Goal: Information Seeking & Learning: Find specific fact

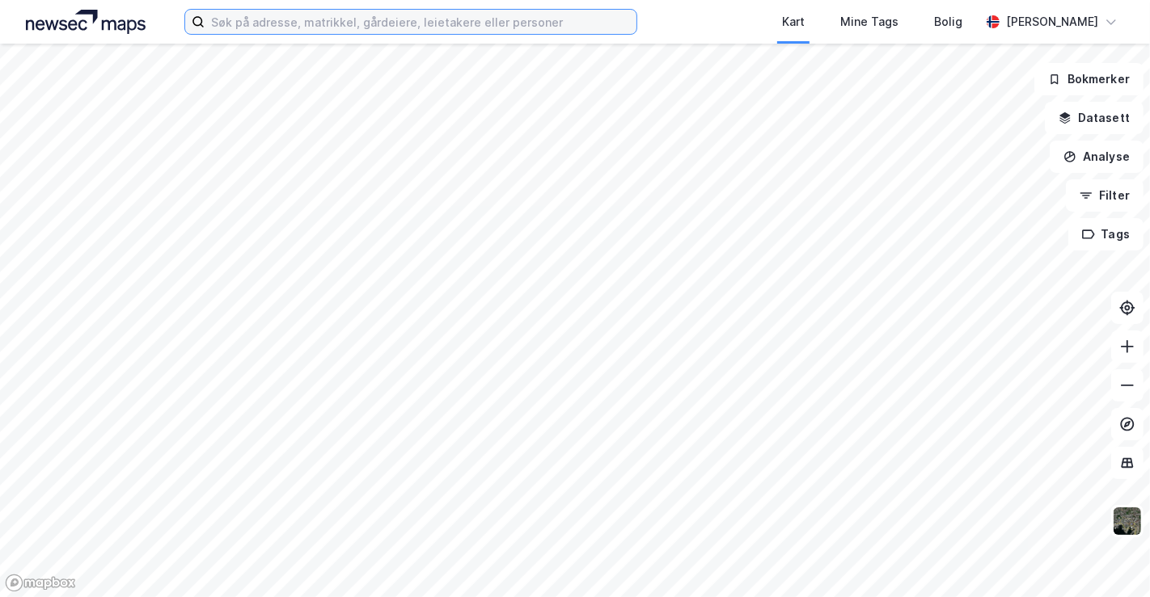
click at [479, 20] on input at bounding box center [421, 22] width 432 height 24
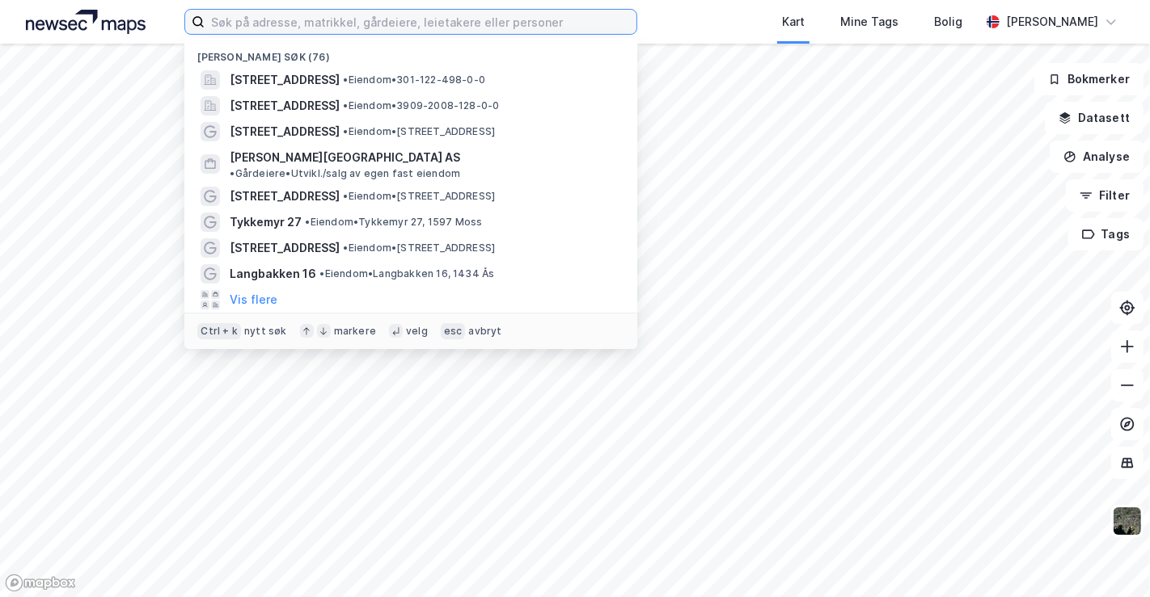
paste input "damsletta 2"
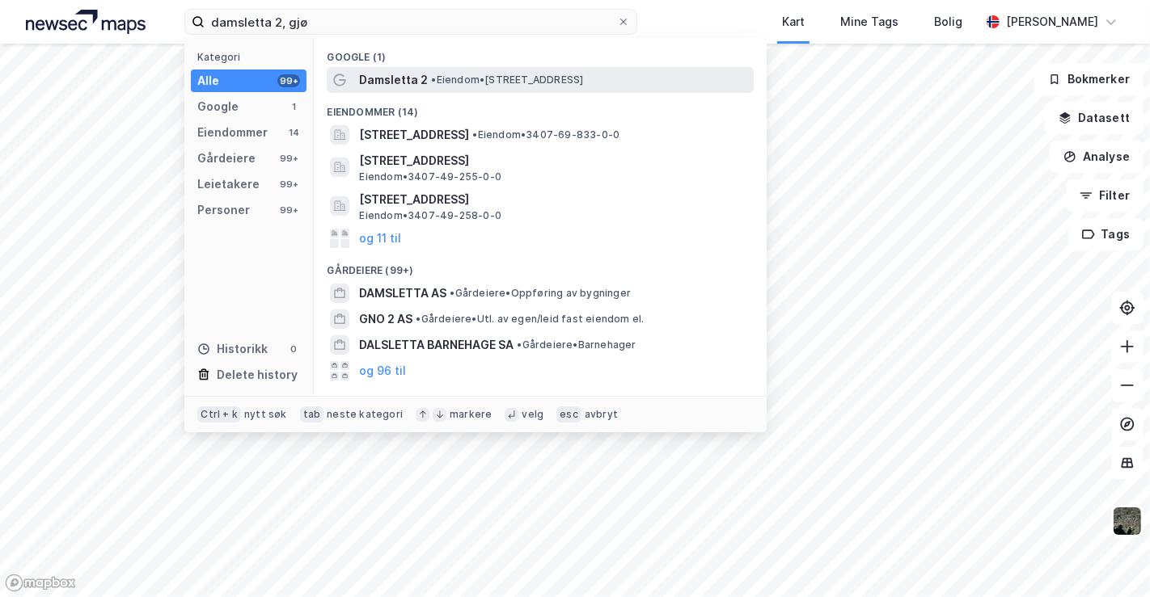
click at [458, 82] on span "• Eiendom • [STREET_ADDRESS]" at bounding box center [507, 80] width 152 height 13
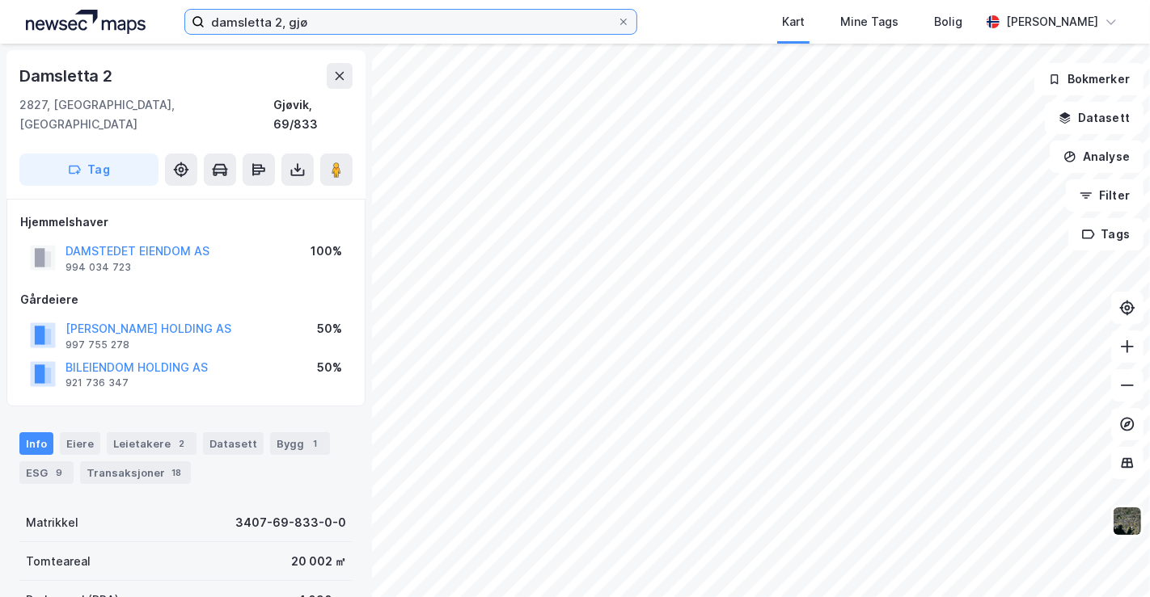
click at [374, 13] on input "damsletta 2, gjø" at bounding box center [411, 22] width 412 height 24
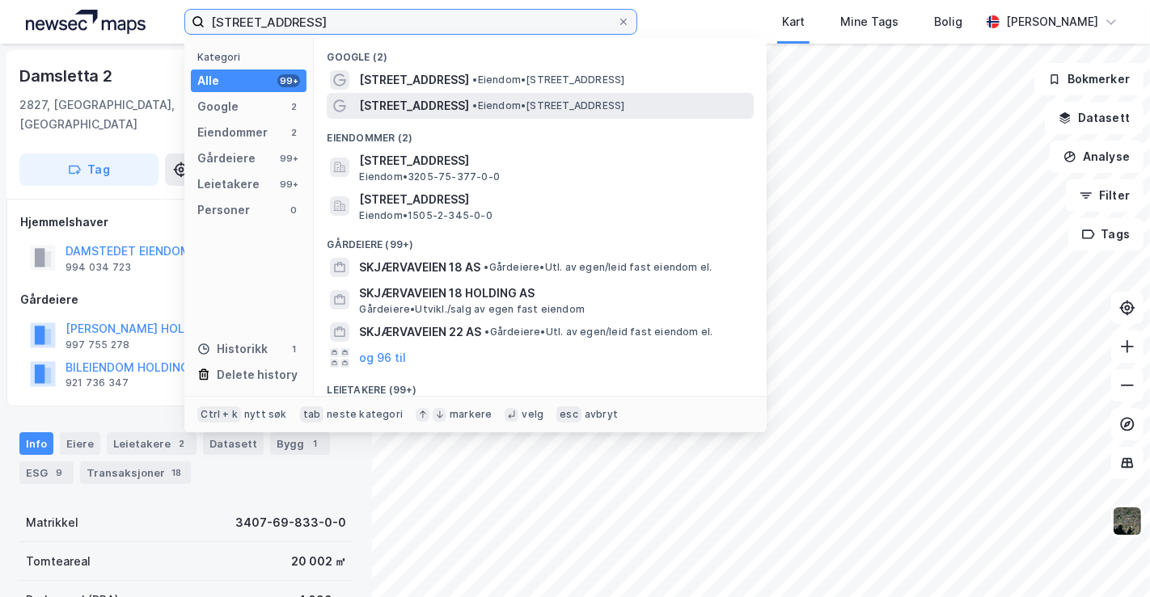
type input "[STREET_ADDRESS]"
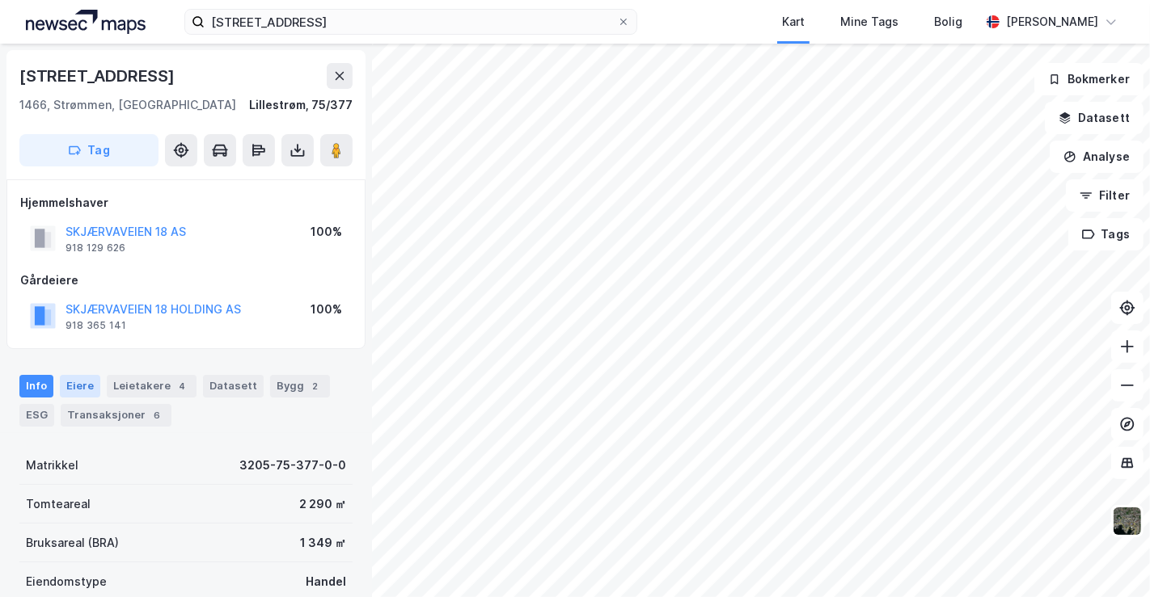
click at [83, 386] on div "Eiere" at bounding box center [80, 386] width 40 height 23
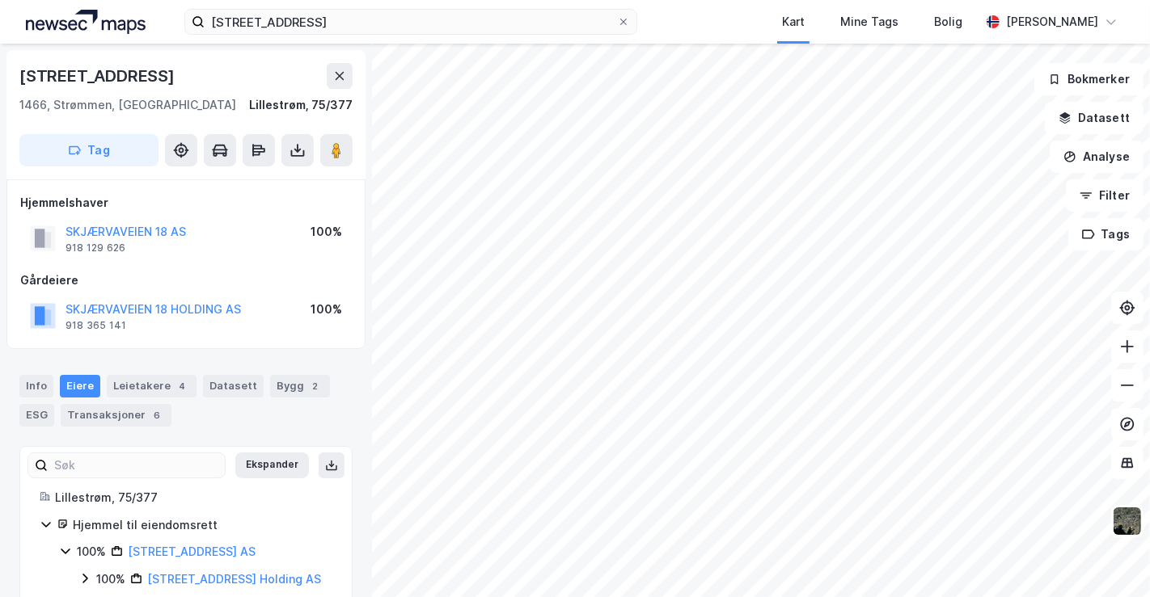
click at [214, 351] on div "Skjærvaveien 18 1466, Strømmen, [GEOGRAPHIC_DATA], 75/377 Tag Hjemmelshaver SKJ…" at bounding box center [186, 321] width 372 height 554
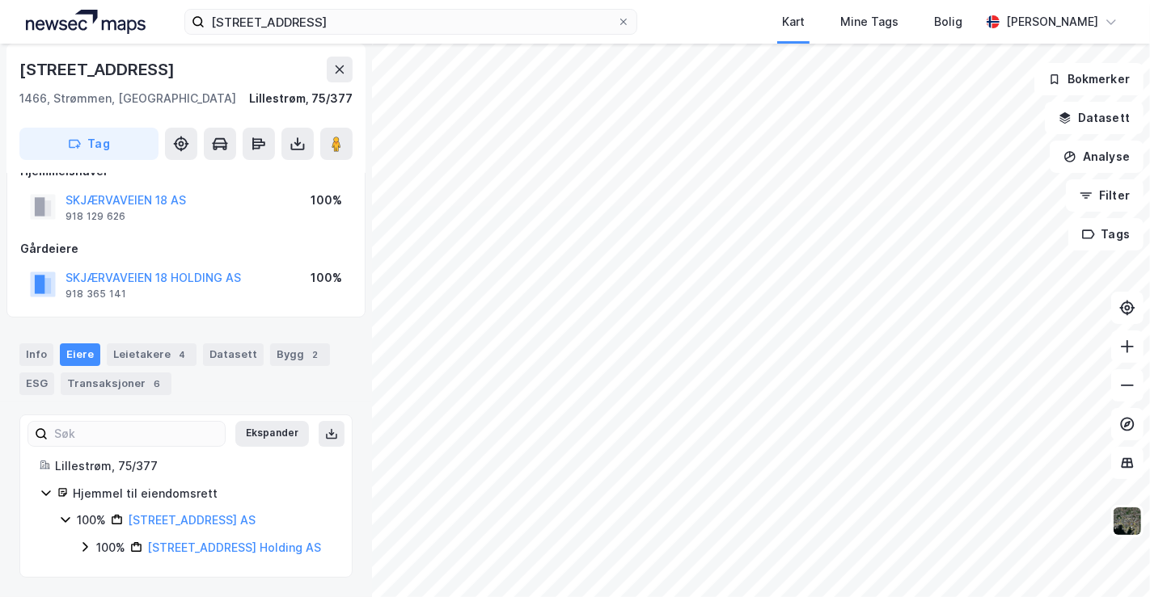
click at [82, 546] on icon at bounding box center [84, 547] width 13 height 13
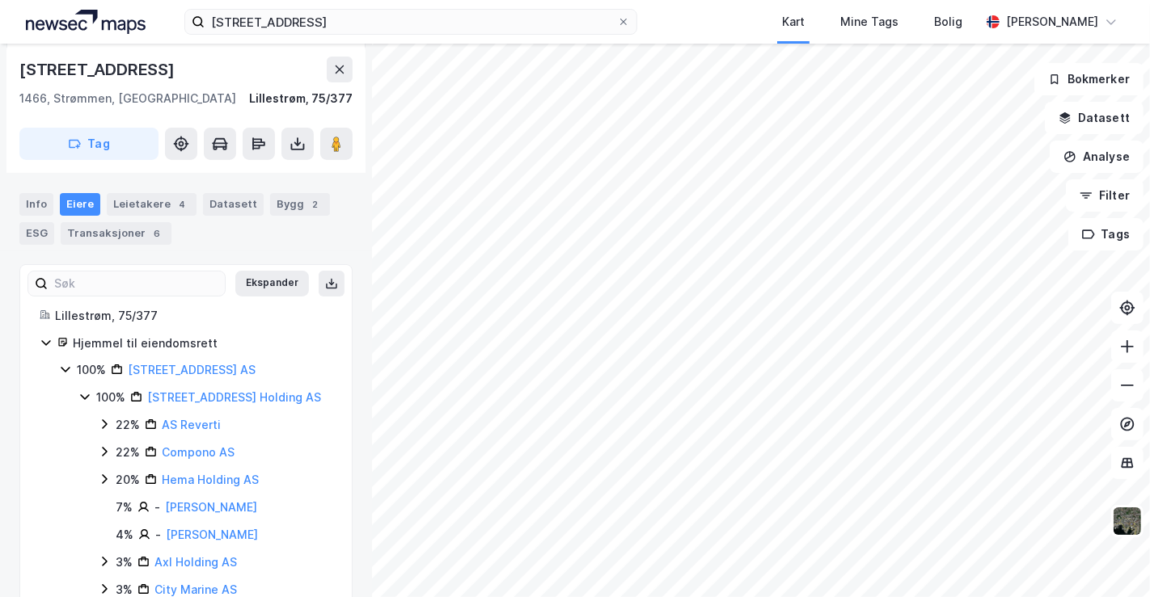
scroll to position [184, 0]
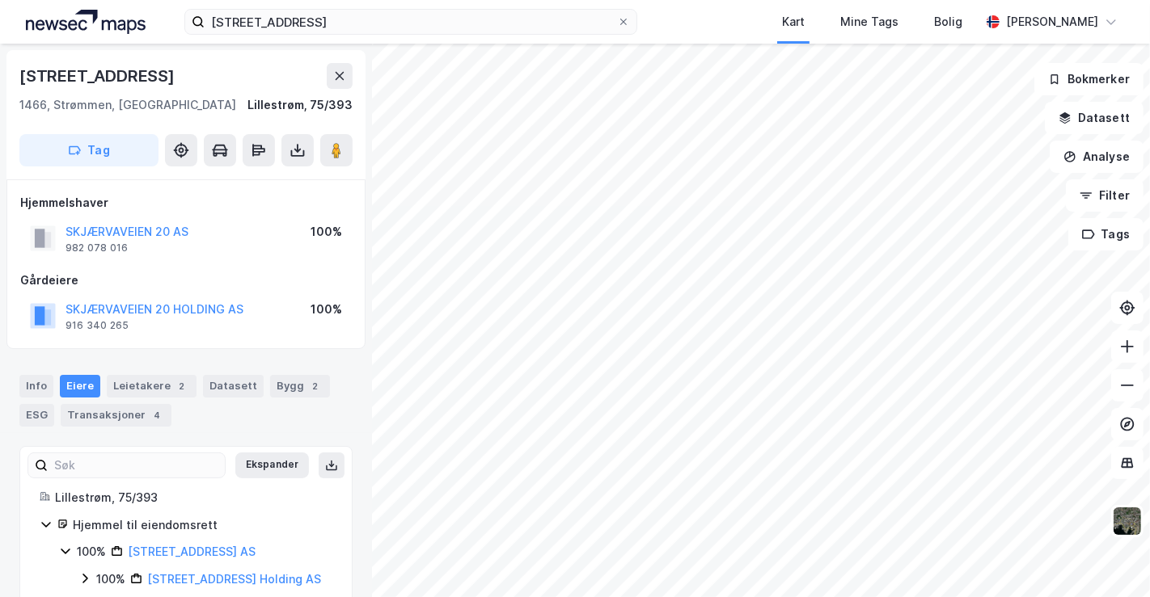
scroll to position [32, 0]
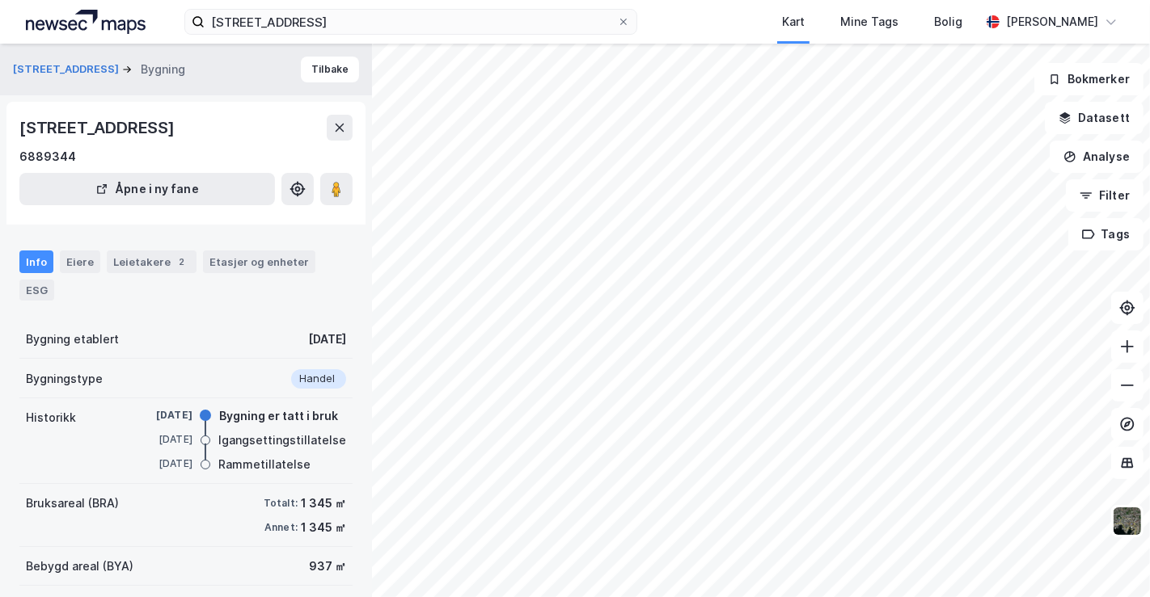
scroll to position [32, 0]
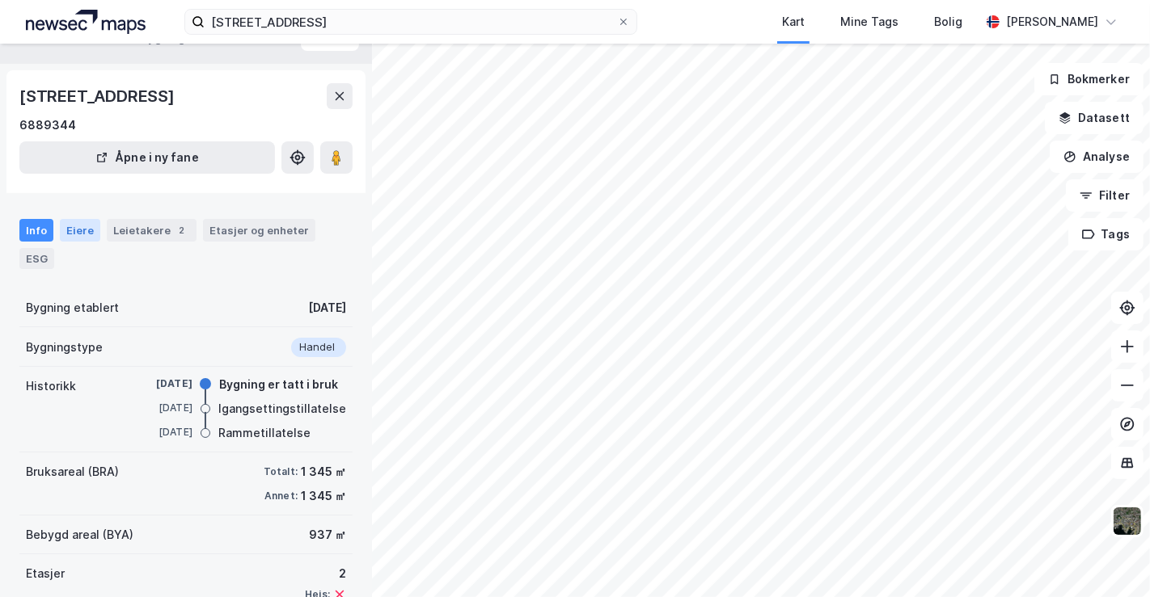
click at [84, 232] on div "Eiere" at bounding box center [80, 230] width 40 height 23
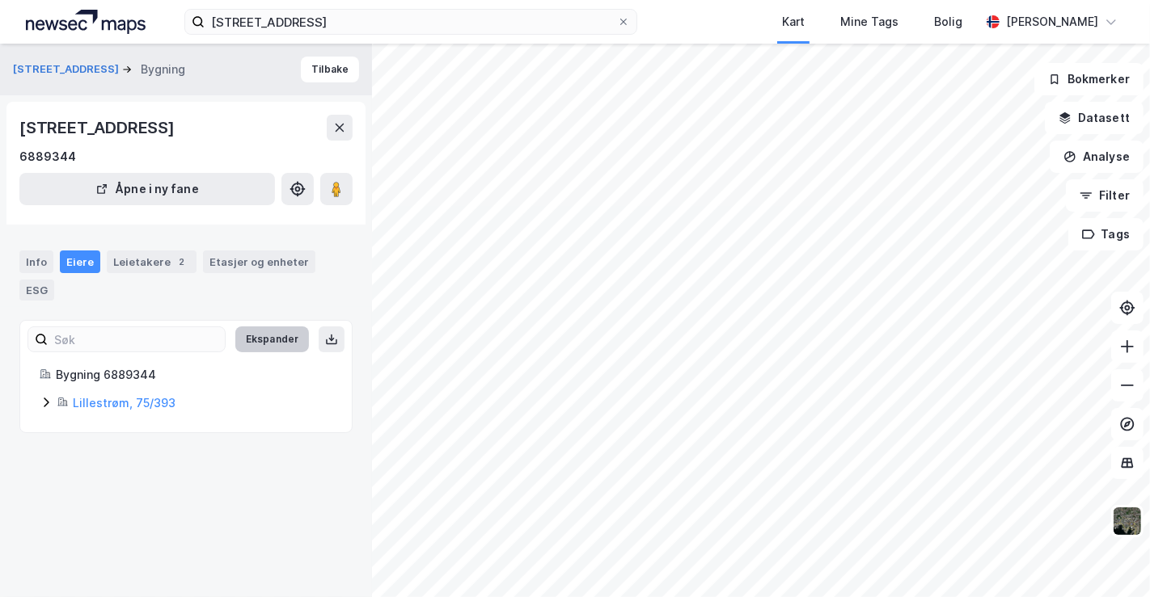
click at [235, 340] on button "Ekspander" at bounding box center [272, 340] width 74 height 26
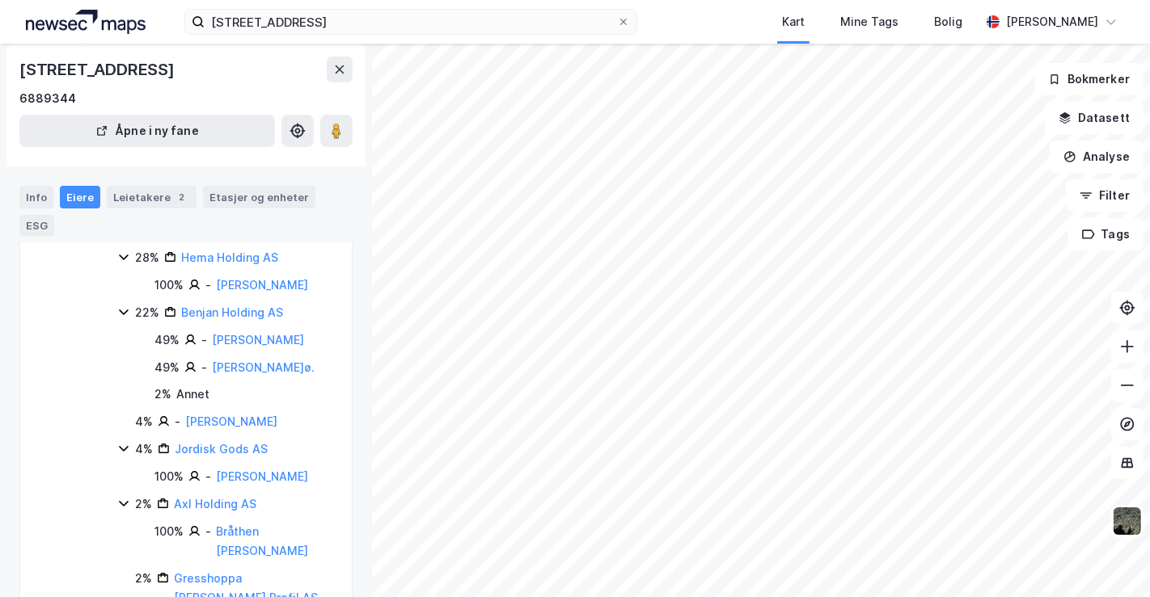
scroll to position [348, 0]
